Goal: Task Accomplishment & Management: Manage account settings

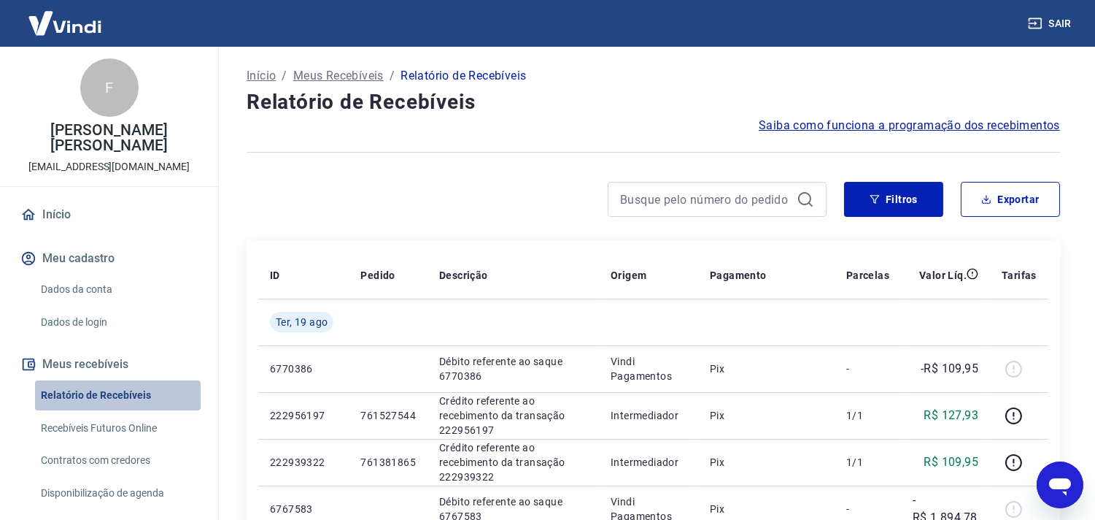
click at [129, 409] on link "Relatório de Recebíveis" at bounding box center [118, 395] width 166 height 30
click at [58, 208] on link "Início" at bounding box center [109, 215] width 183 height 32
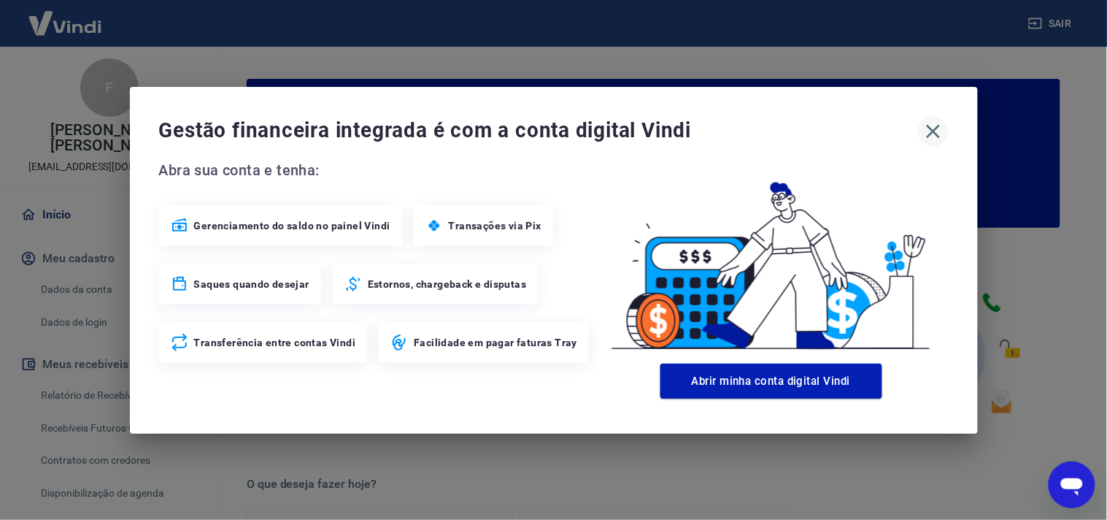
click at [931, 125] on icon "button" at bounding box center [933, 131] width 23 height 23
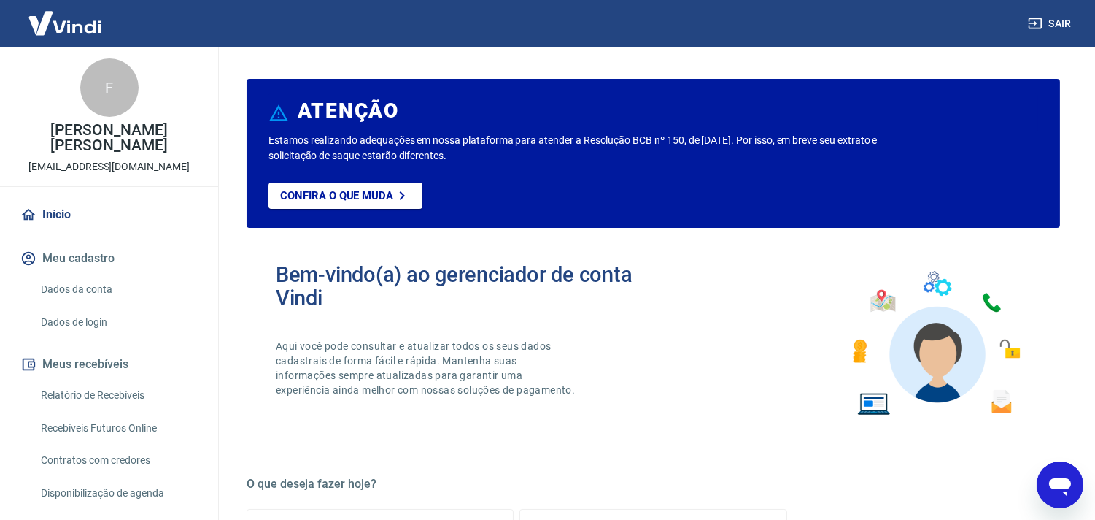
click at [113, 407] on link "Relatório de Recebíveis" at bounding box center [118, 395] width 166 height 30
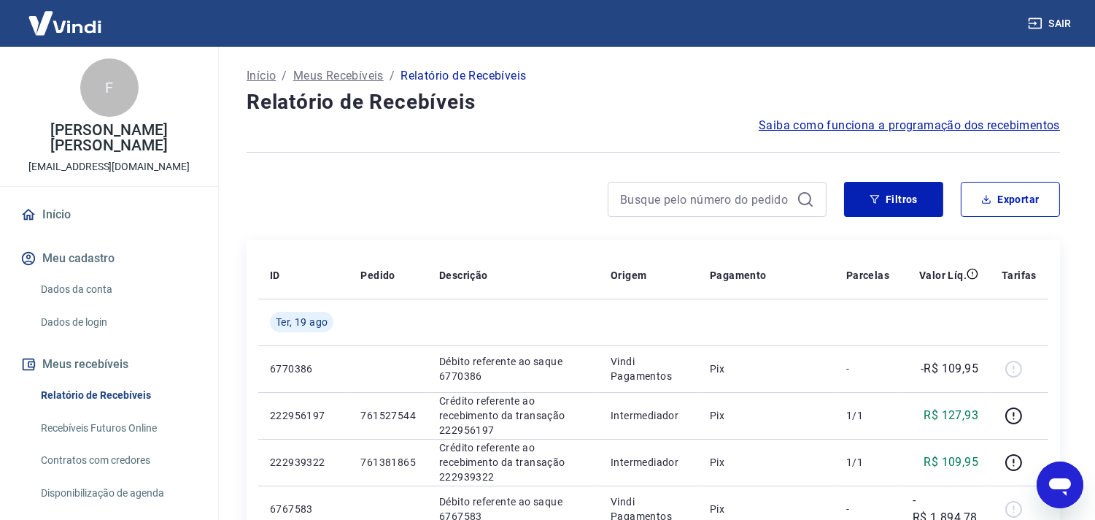
click at [67, 210] on link "Início" at bounding box center [109, 215] width 183 height 32
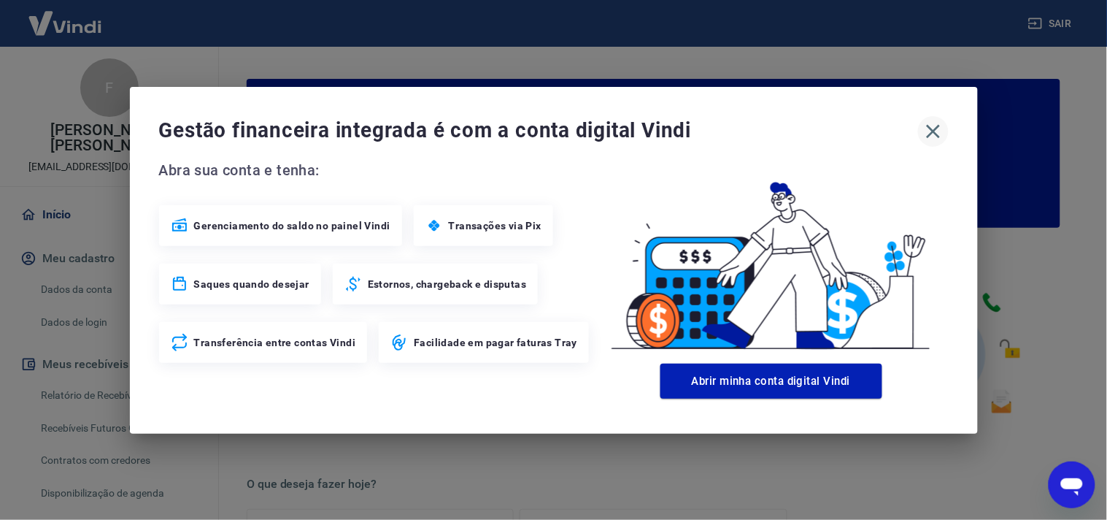
click at [933, 126] on icon "button" at bounding box center [933, 131] width 23 height 23
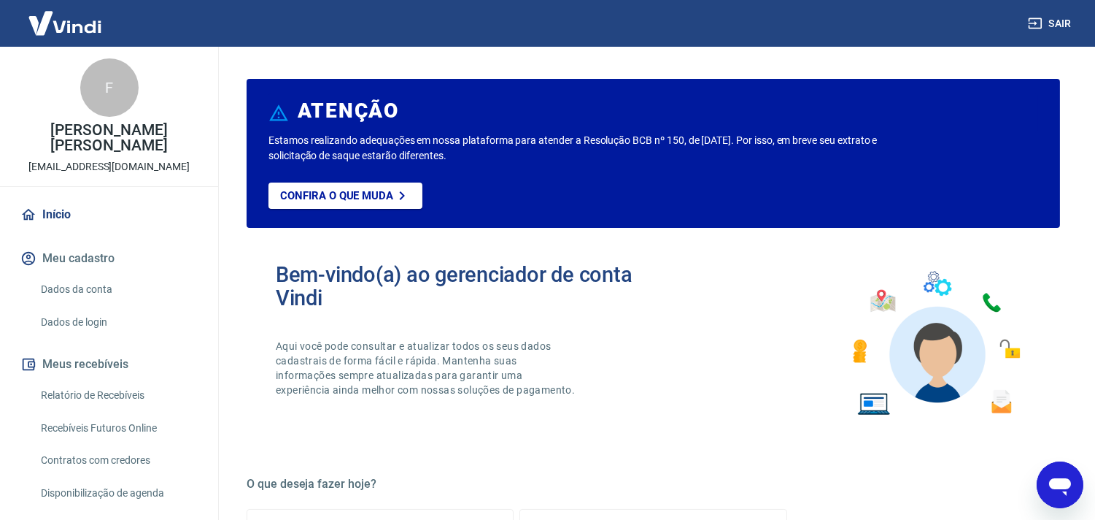
click at [82, 388] on link "Relatório de Recebíveis" at bounding box center [118, 395] width 166 height 30
